Goal: Task Accomplishment & Management: Manage account settings

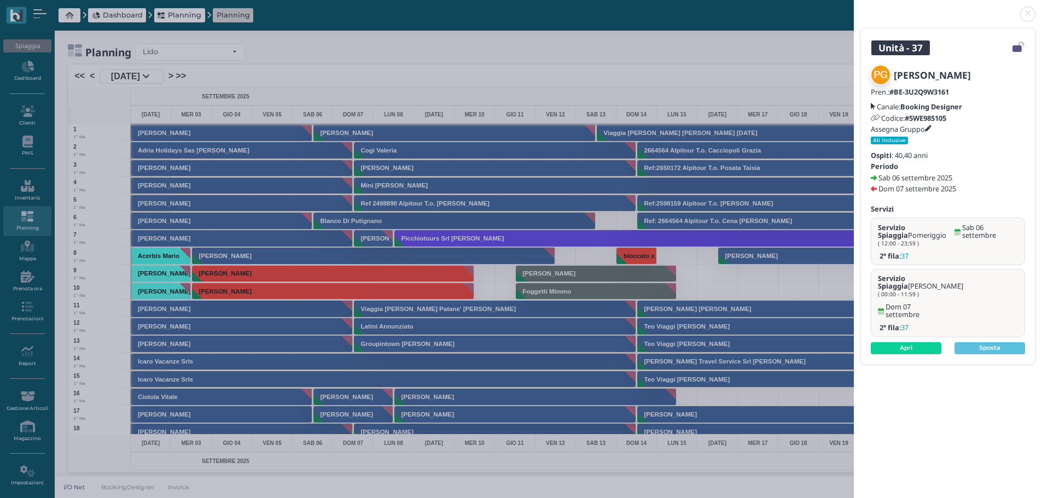
scroll to position [438, 0]
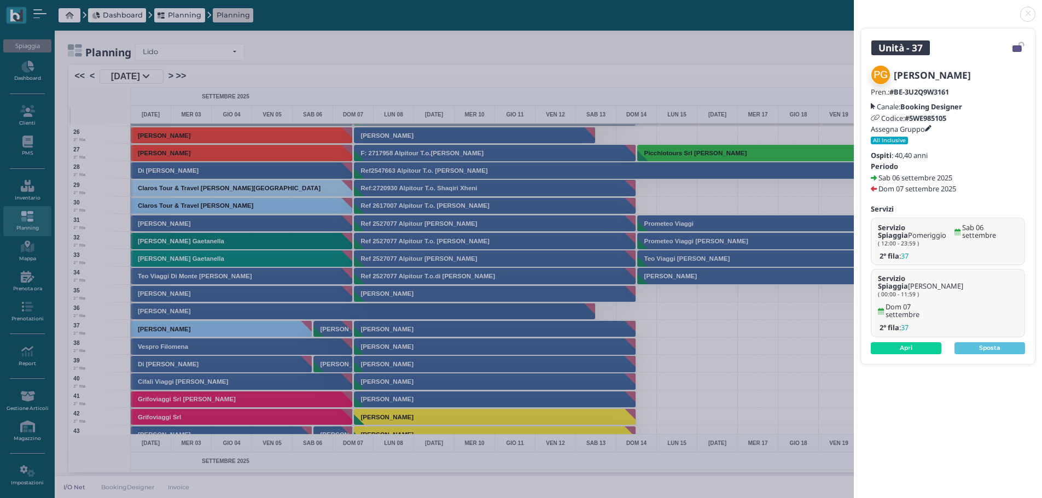
click at [854, 8] on link at bounding box center [854, 8] width 0 height 0
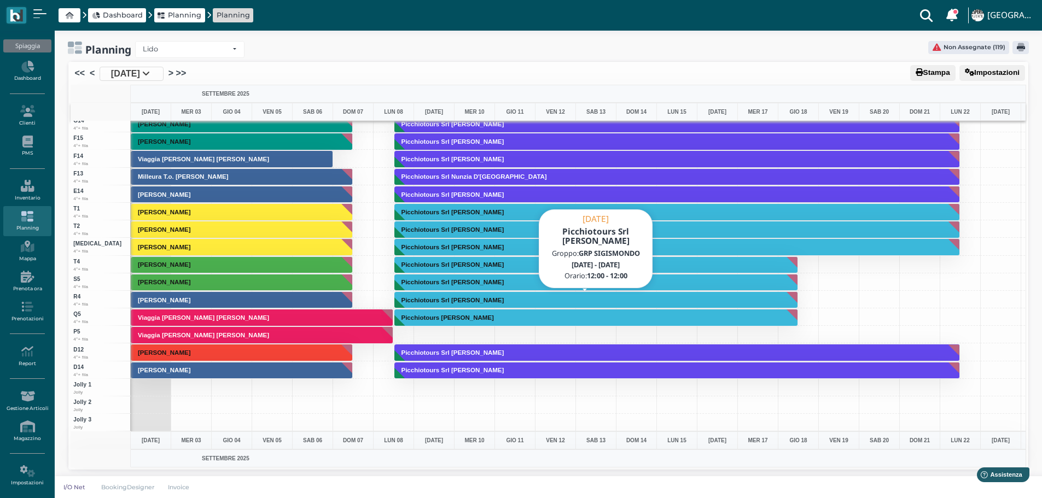
scroll to position [3, 0]
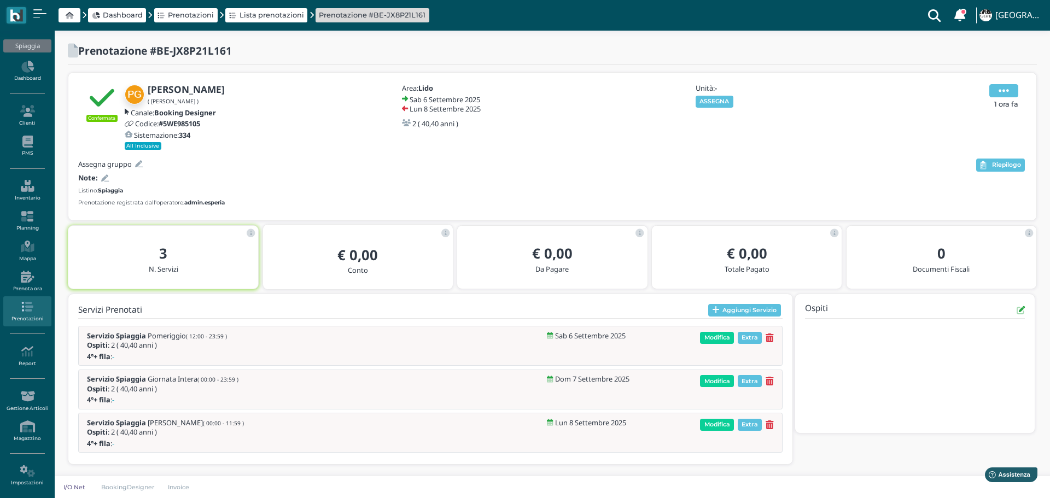
click at [1007, 92] on icon at bounding box center [1004, 91] width 10 height 12
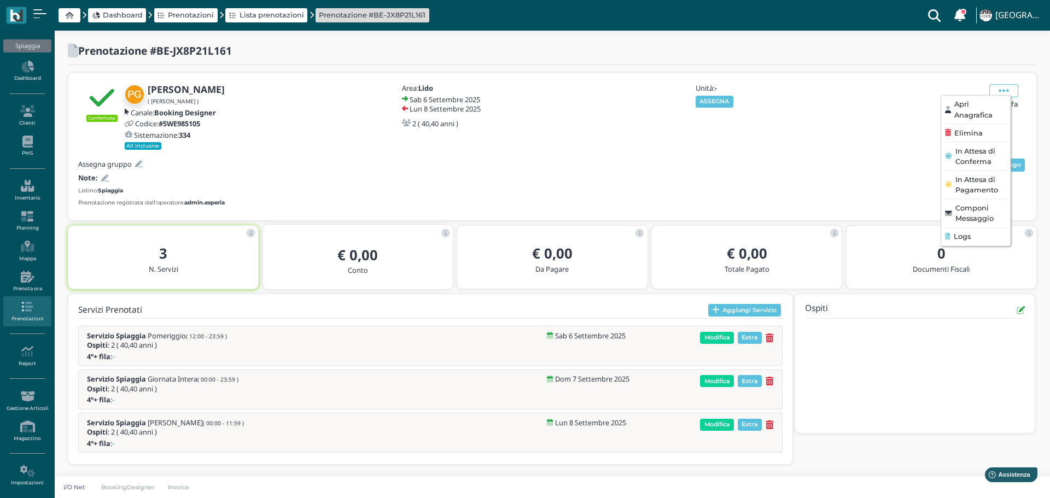
click at [979, 133] on span "Elimina" at bounding box center [969, 133] width 28 height 10
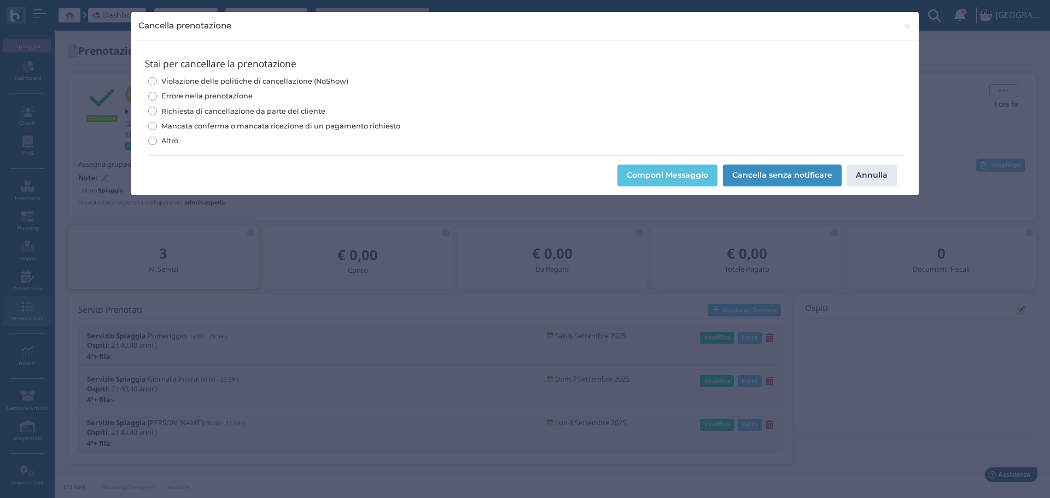
drag, startPoint x: 153, startPoint y: 91, endPoint x: 182, endPoint y: 106, distance: 32.5
click at [154, 95] on label "Errore nella prenotazione" at bounding box center [525, 96] width 754 height 10
click at [154, 95] on input "Errore nella prenotazione" at bounding box center [152, 96] width 8 height 8
radio input "true"
click at [793, 181] on button "Cancella senza notificare" at bounding box center [782, 176] width 119 height 22
